Goal: Transaction & Acquisition: Download file/media

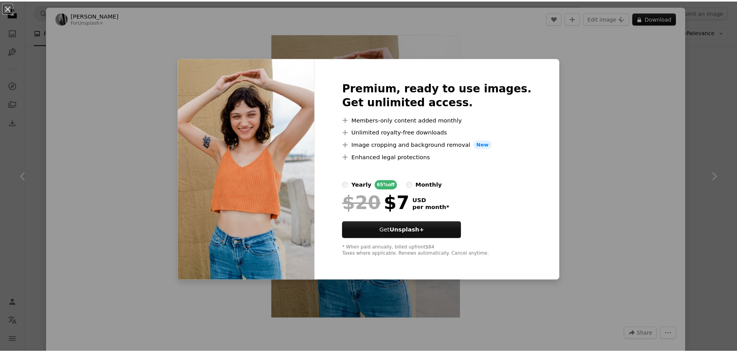
scroll to position [7776, 0]
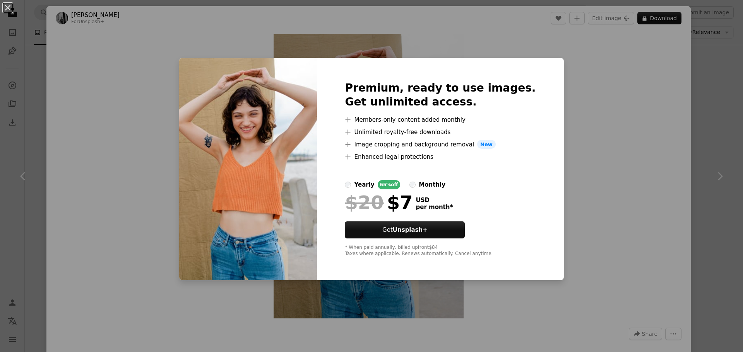
click at [638, 39] on div "An X shape Premium, ready to use images. Get unlimited access. A plus sign Memb…" at bounding box center [371, 176] width 743 height 352
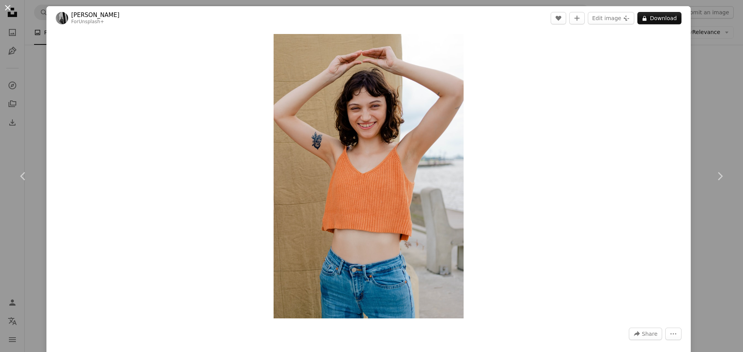
click at [8, 9] on button "An X shape" at bounding box center [7, 7] width 9 height 9
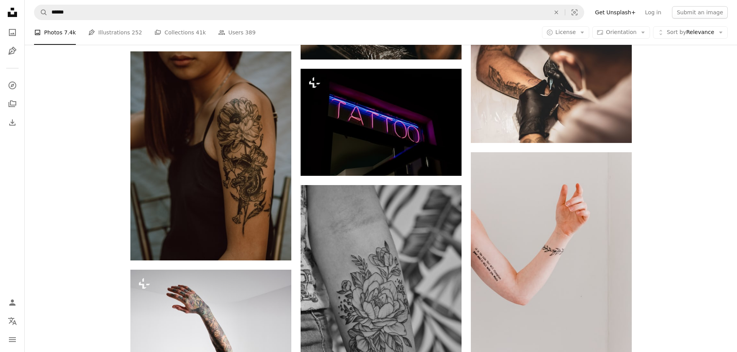
scroll to position [503, 0]
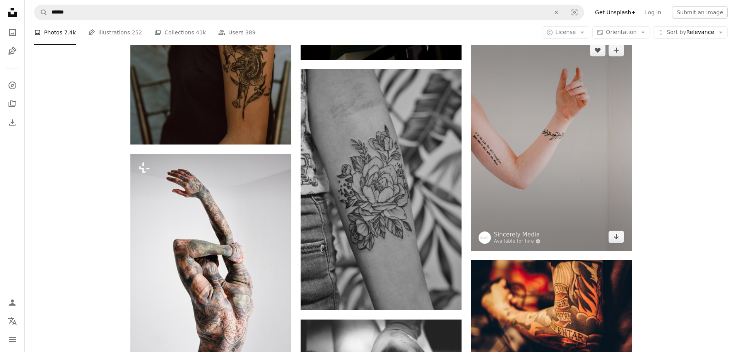
click at [540, 132] on img at bounding box center [551, 143] width 161 height 215
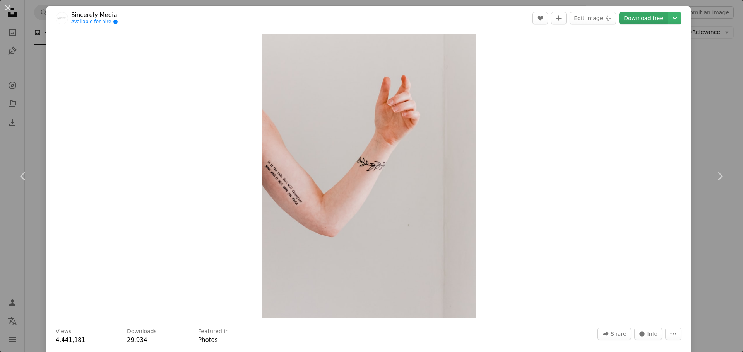
click at [625, 20] on link "Download free" at bounding box center [643, 18] width 49 height 12
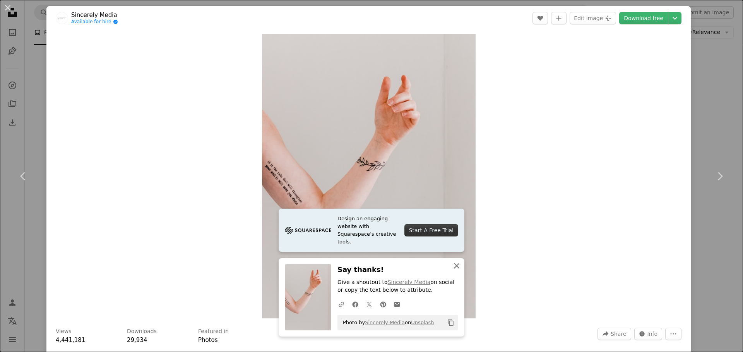
click at [452, 267] on icon "An X shape" at bounding box center [456, 266] width 9 height 9
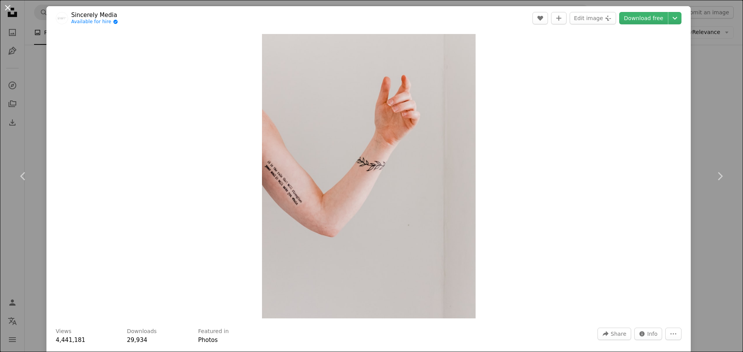
click at [7, 9] on button "An X shape" at bounding box center [7, 7] width 9 height 9
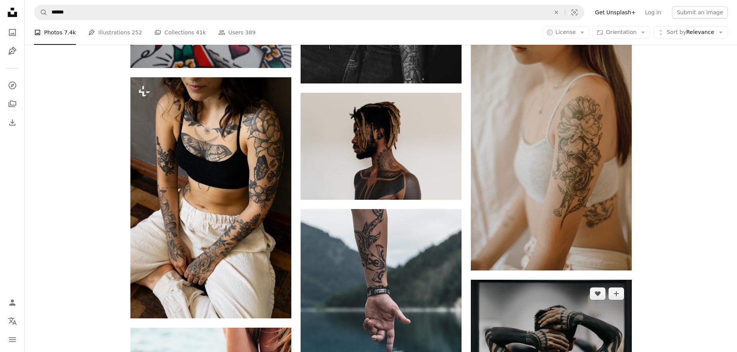
scroll to position [4023, 0]
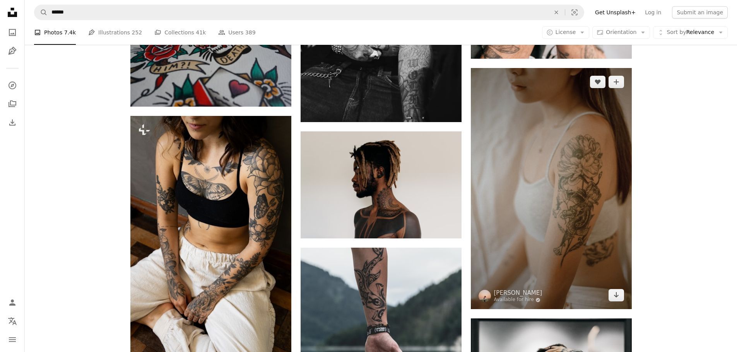
click at [560, 170] on img at bounding box center [551, 188] width 161 height 241
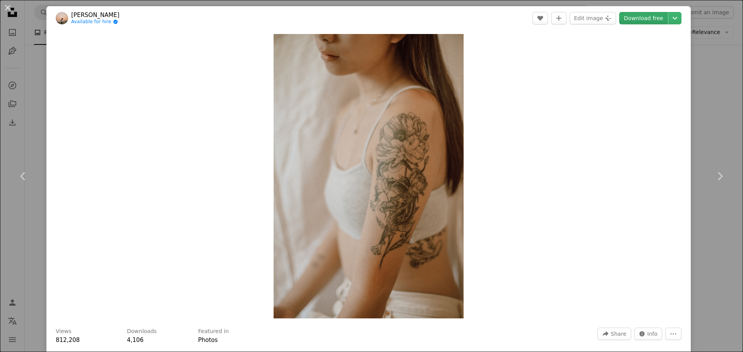
click at [640, 21] on link "Download free" at bounding box center [643, 18] width 49 height 12
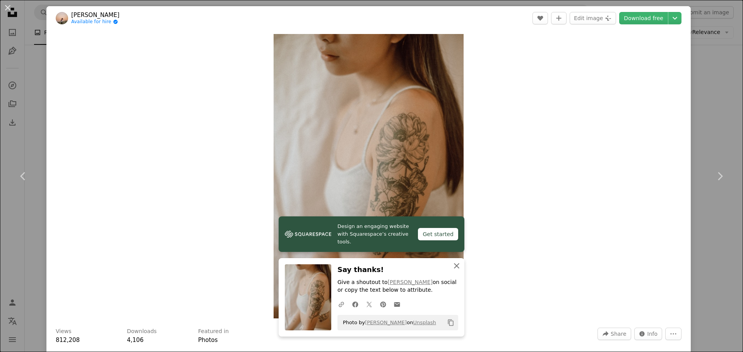
click at [454, 264] on icon "button" at bounding box center [456, 265] width 5 height 5
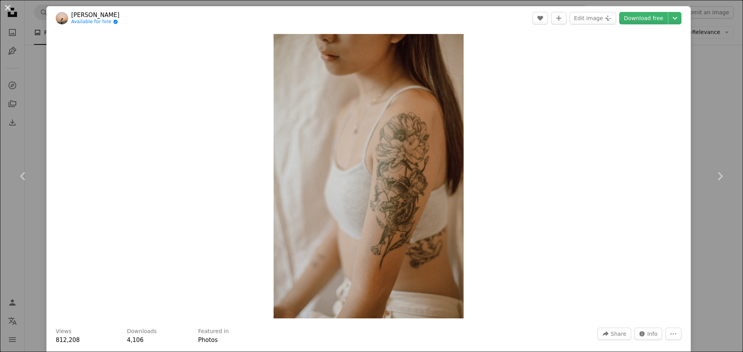
click at [10, 8] on button "An X shape" at bounding box center [7, 7] width 9 height 9
